Goal: Task Accomplishment & Management: Use online tool/utility

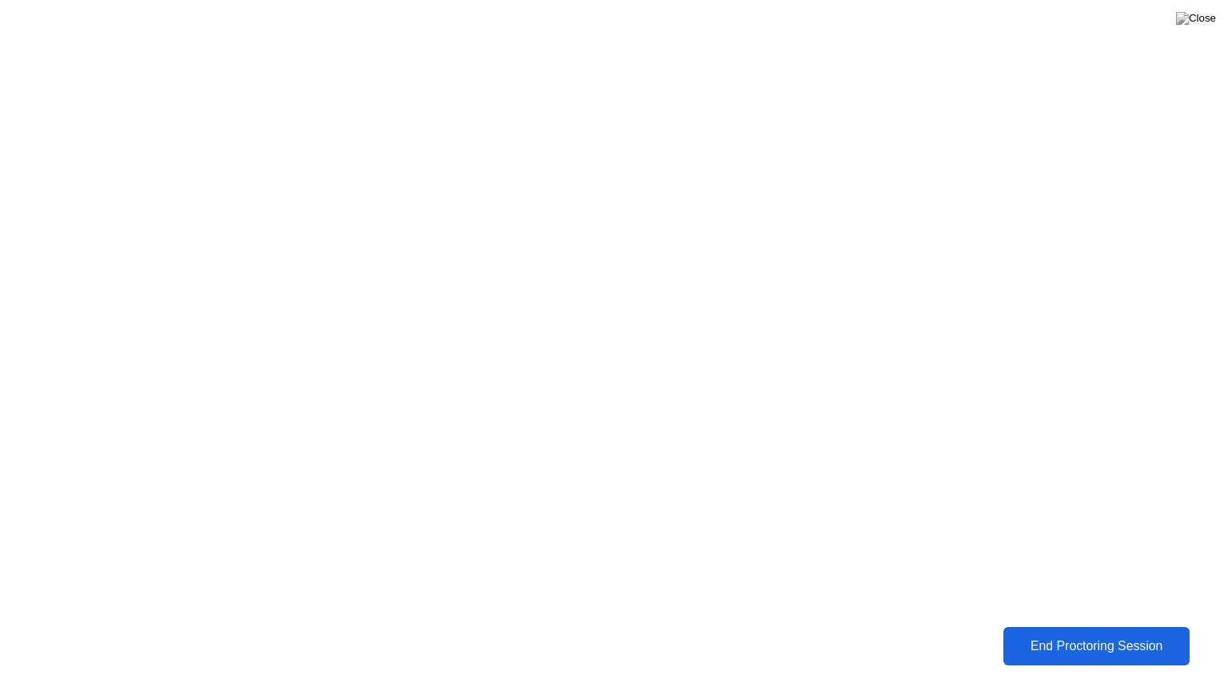
click at [1058, 648] on div "End Proctoring Session" at bounding box center [1096, 646] width 177 height 14
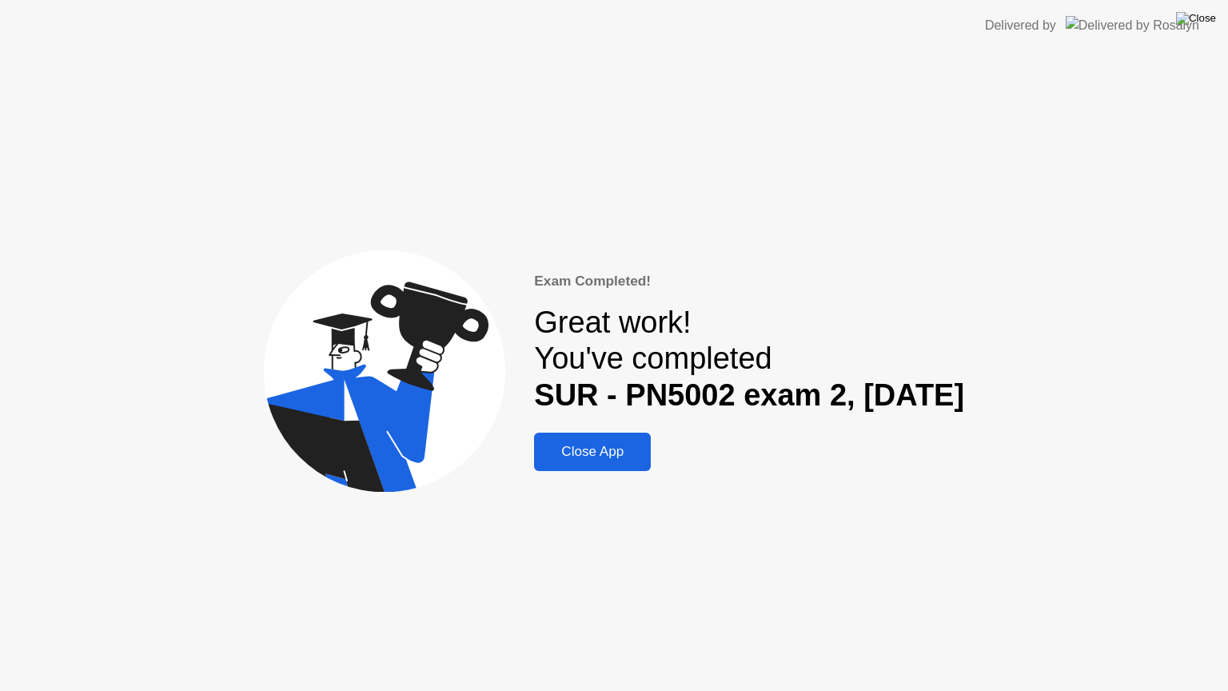
click at [1206, 22] on img at bounding box center [1196, 18] width 40 height 13
